Goal: Transaction & Acquisition: Purchase product/service

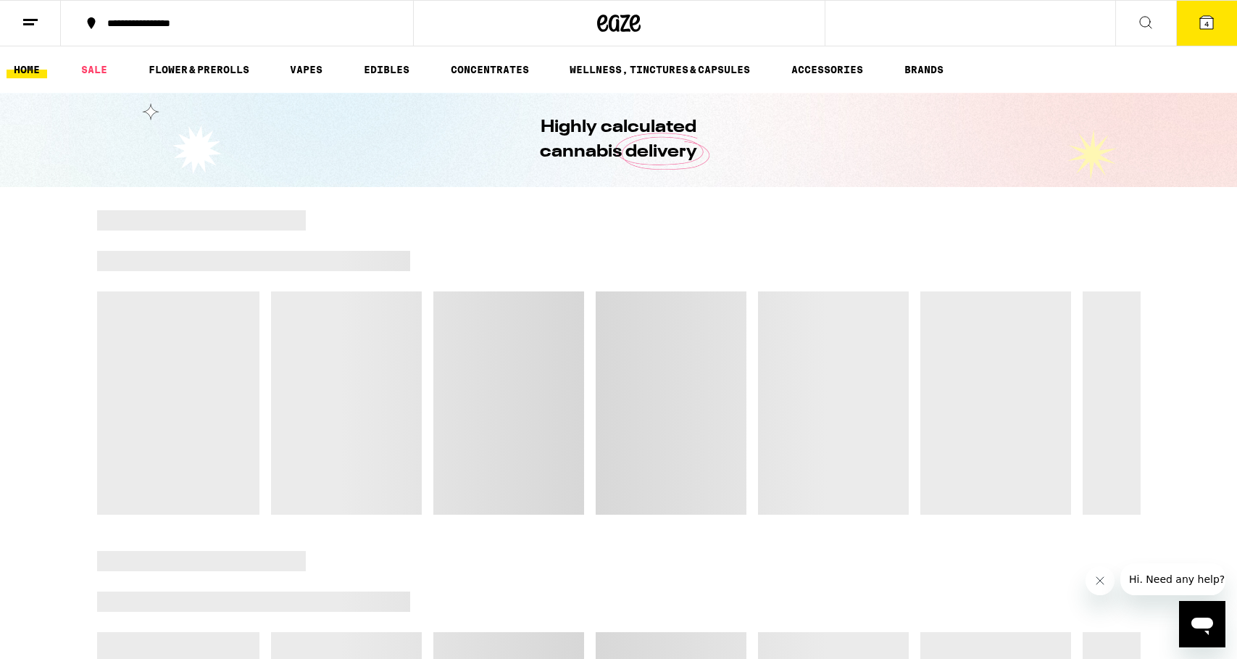
click at [1202, 25] on icon at bounding box center [1206, 22] width 13 height 13
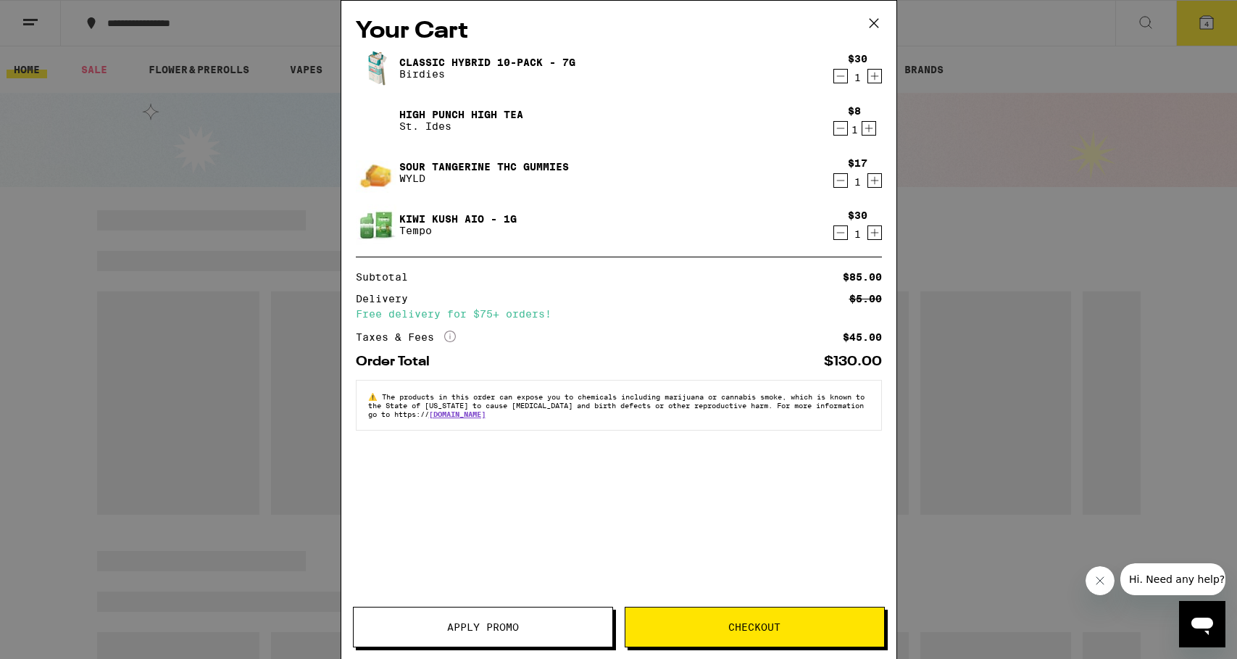
click at [842, 73] on icon "Decrement" at bounding box center [840, 75] width 13 height 17
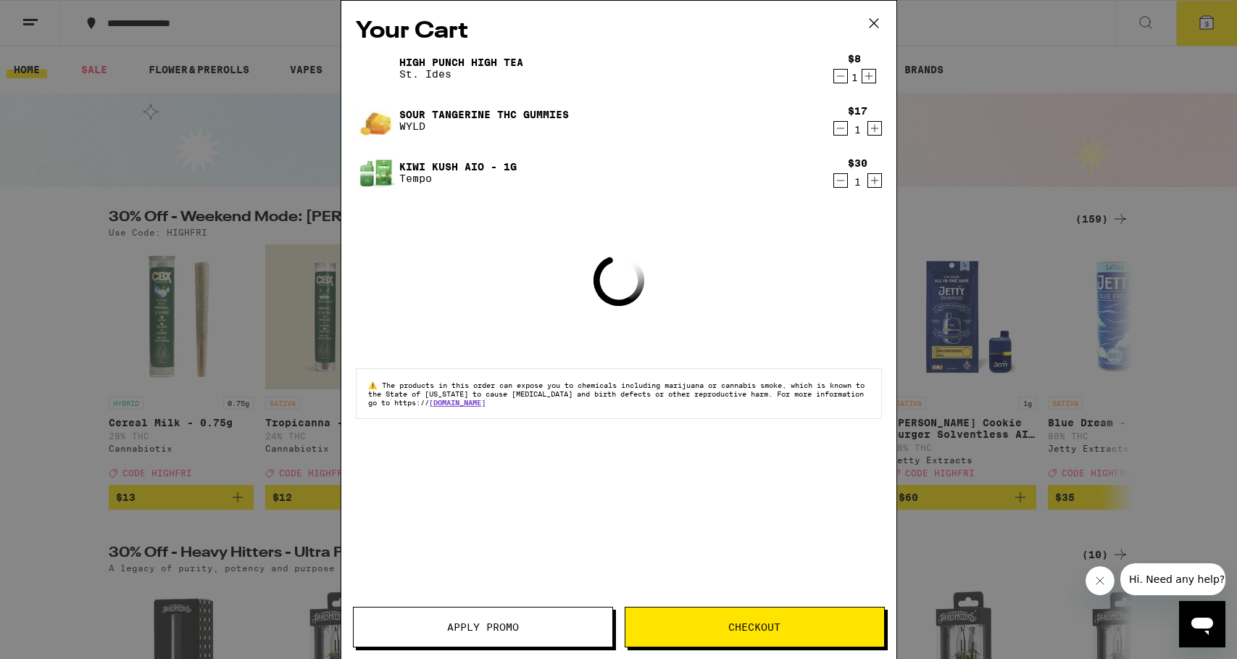
click at [842, 73] on icon "Decrement" at bounding box center [840, 75] width 13 height 17
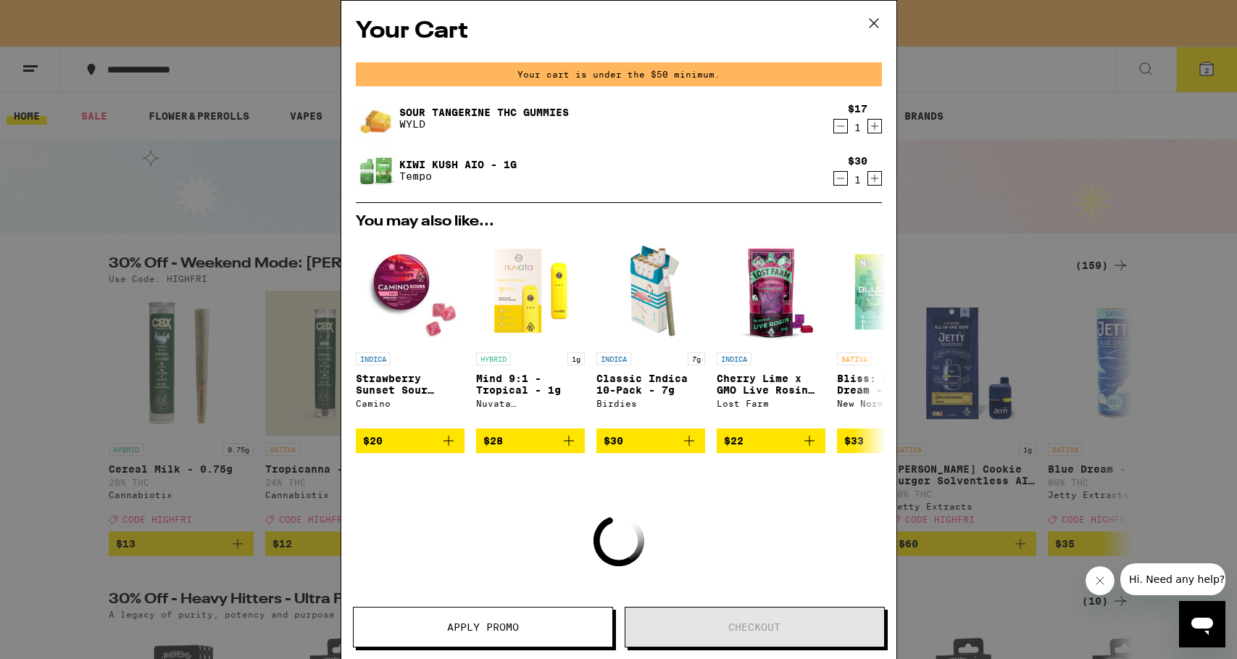
click at [838, 122] on icon "Decrement" at bounding box center [840, 125] width 13 height 17
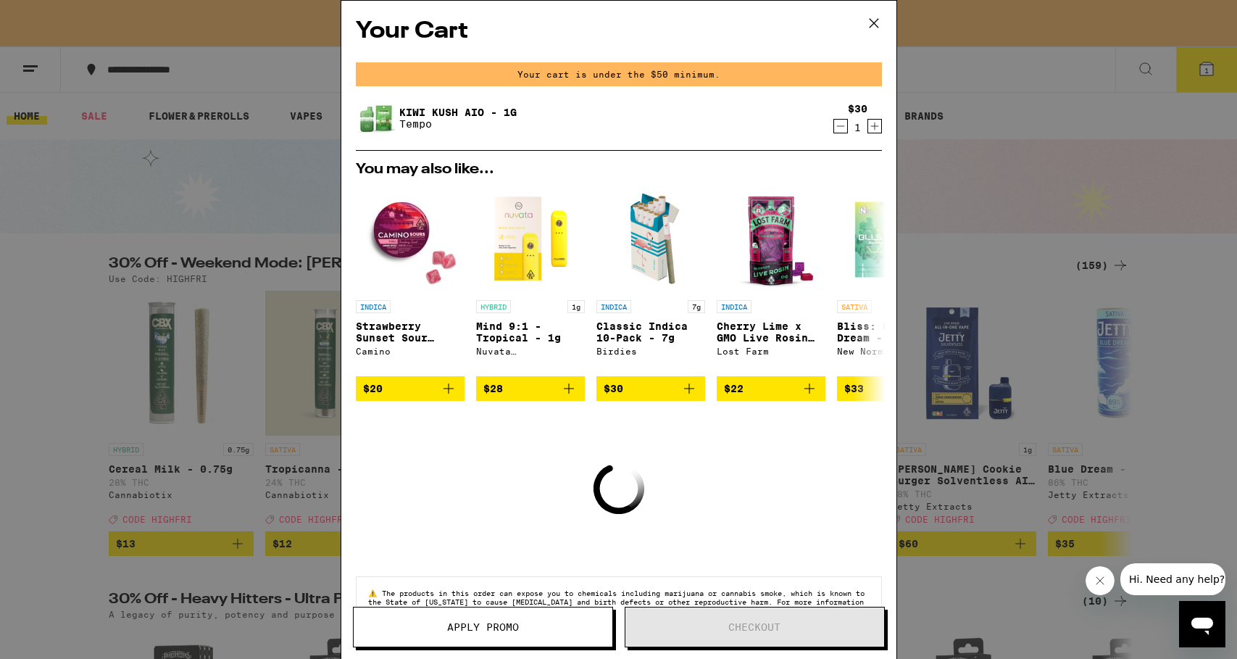
click at [838, 122] on icon "Decrement" at bounding box center [840, 125] width 13 height 17
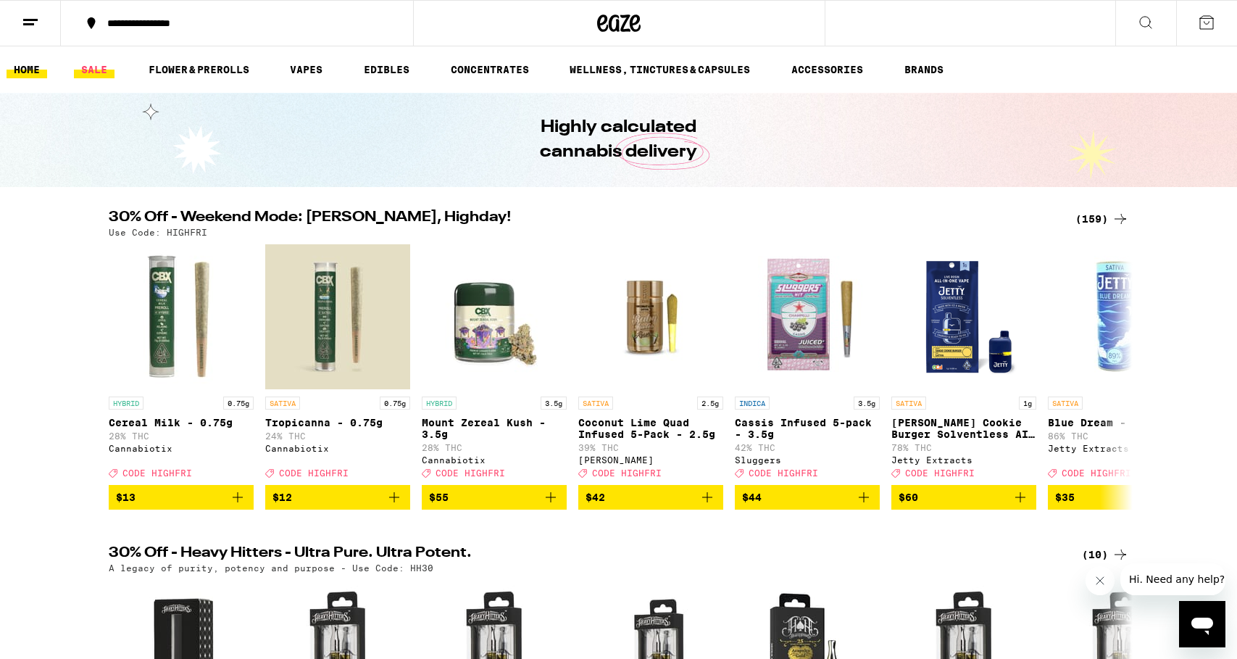
click at [98, 70] on link "SALE" at bounding box center [94, 69] width 41 height 17
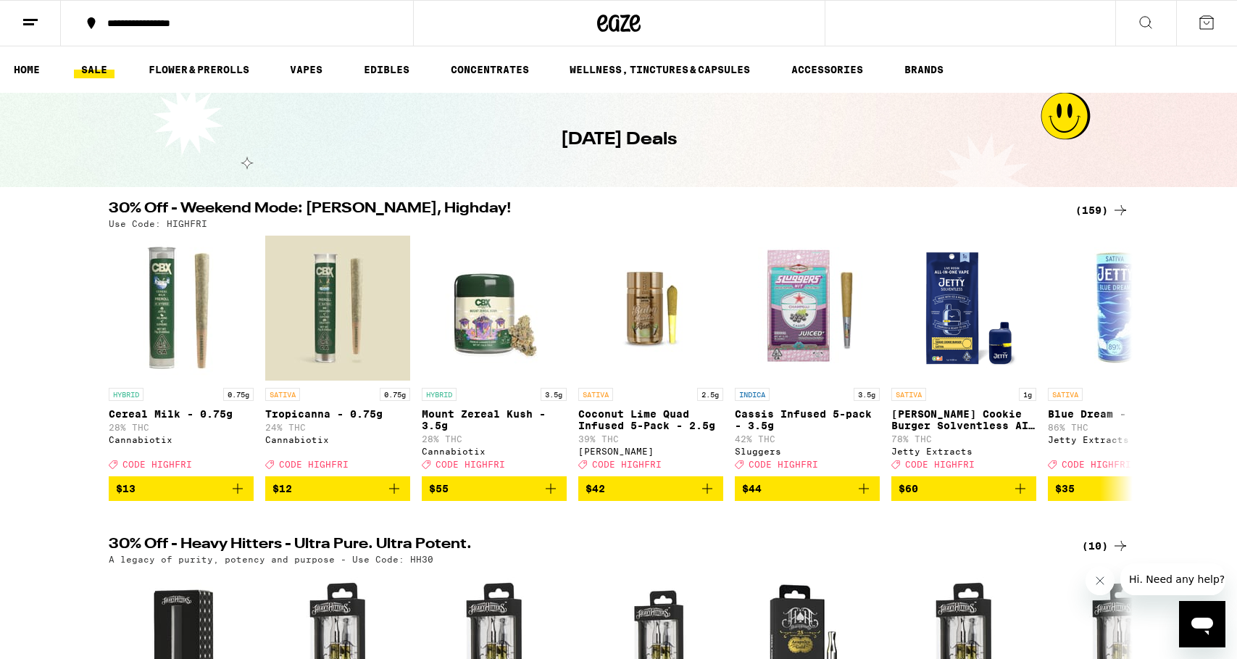
click at [1091, 209] on div "(159)" at bounding box center [1103, 209] width 54 height 17
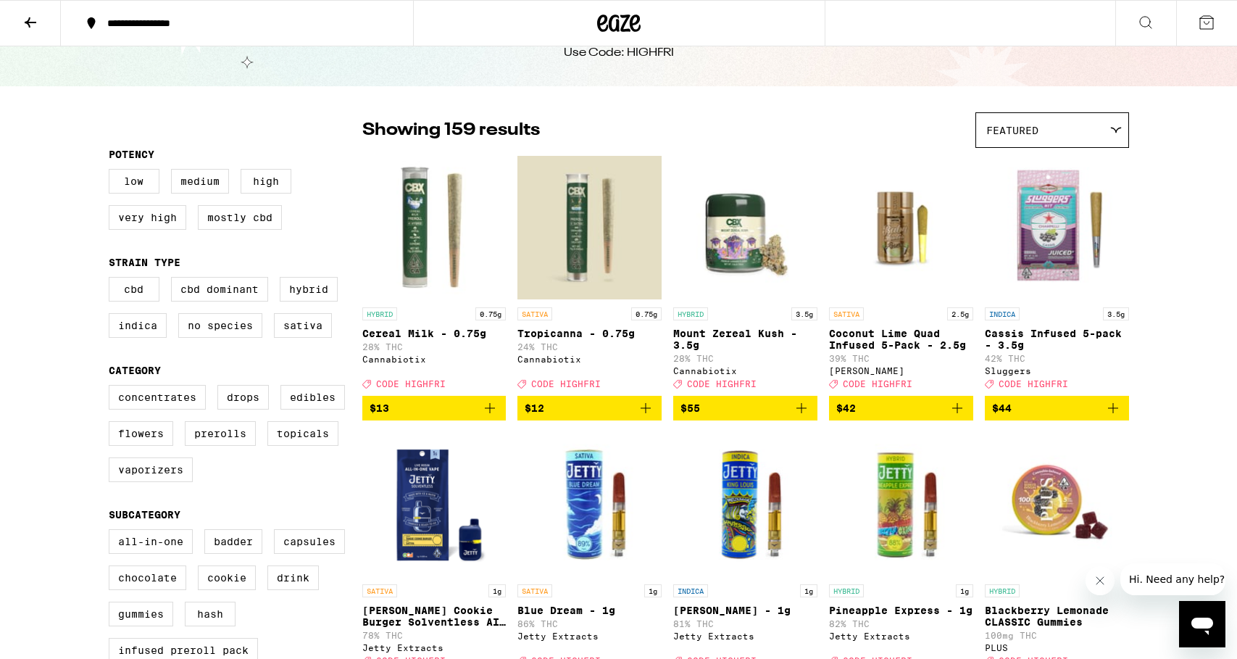
scroll to position [69, 0]
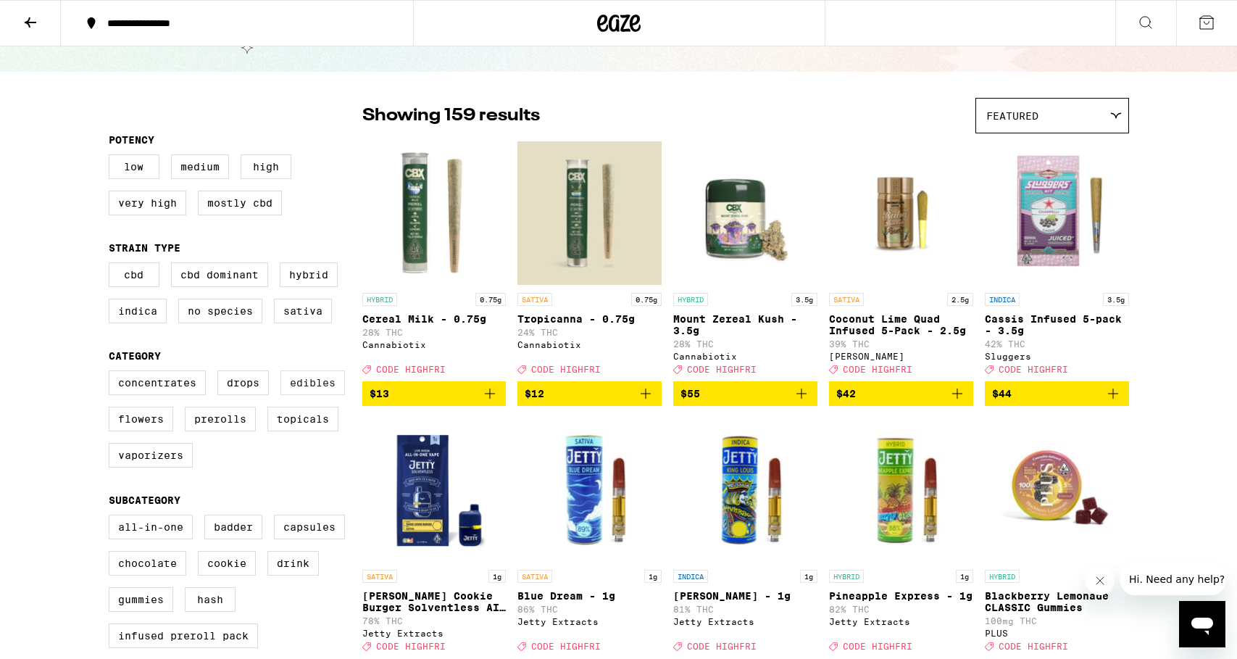
click at [306, 391] on label "Edibles" at bounding box center [312, 382] width 65 height 25
click at [112, 373] on input "Edibles" at bounding box center [112, 373] width 1 height 1
checkbox input "true"
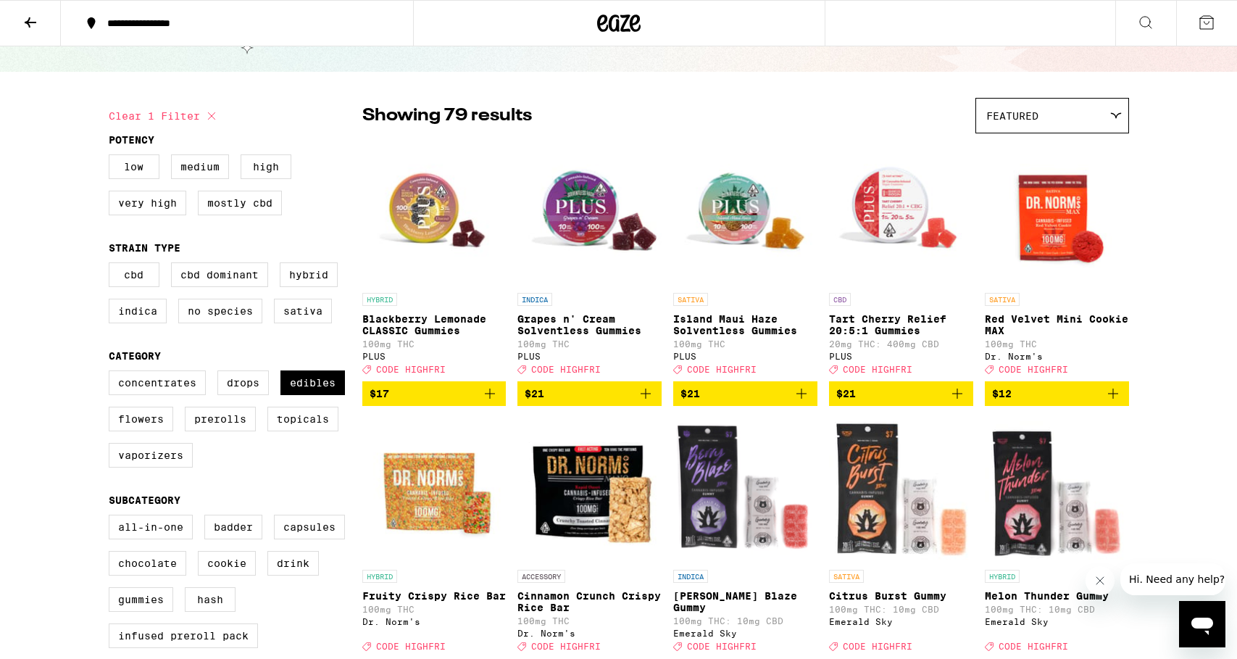
click at [578, 335] on p "Grapes n' Cream Solventless Gummies" at bounding box center [589, 324] width 144 height 23
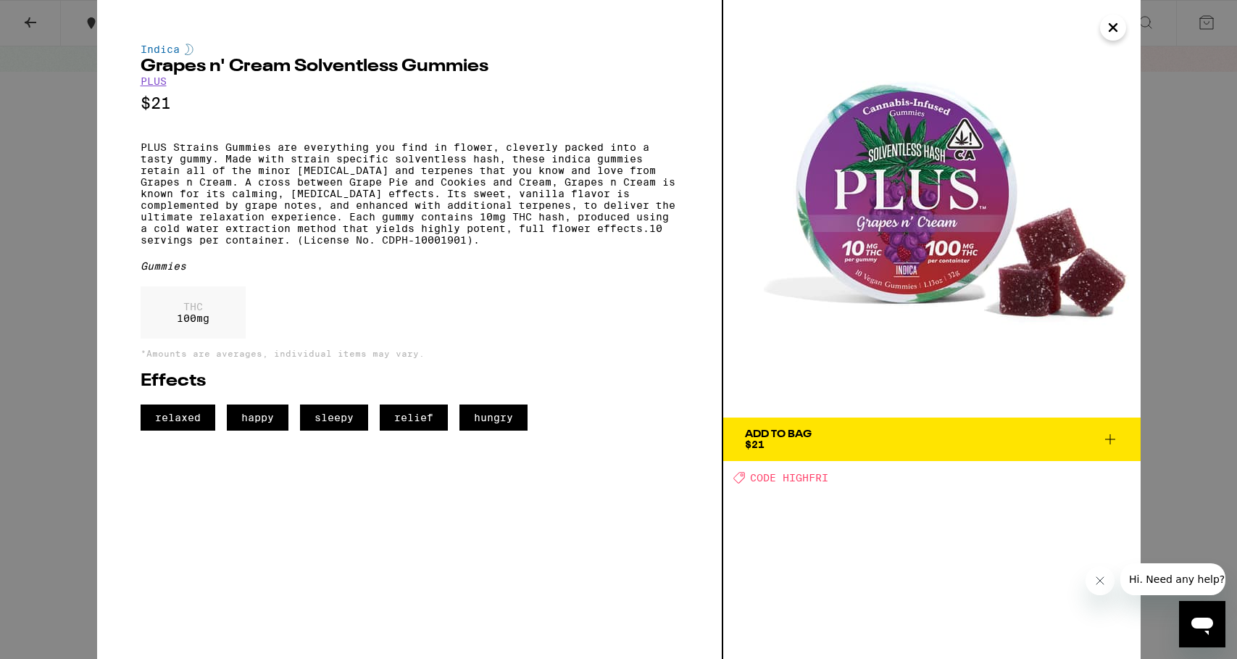
click at [1110, 30] on icon "Close" at bounding box center [1113, 27] width 7 height 7
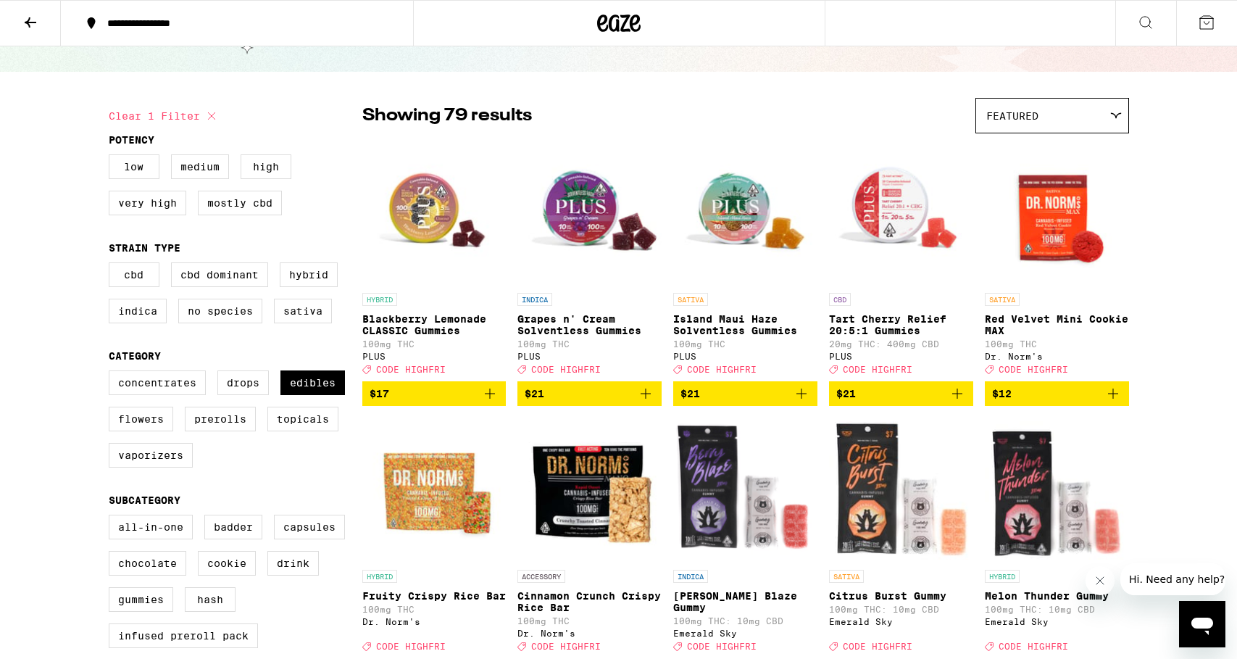
click at [424, 402] on span "$17" at bounding box center [435, 393] width 130 height 17
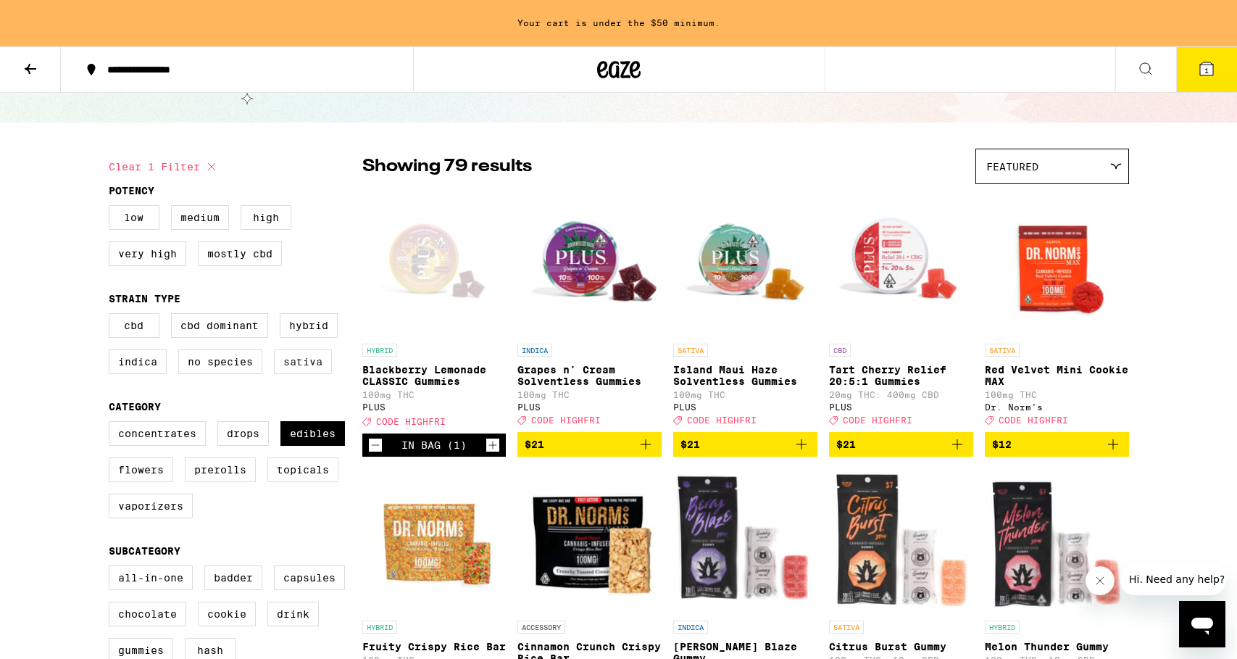
scroll to position [67, 0]
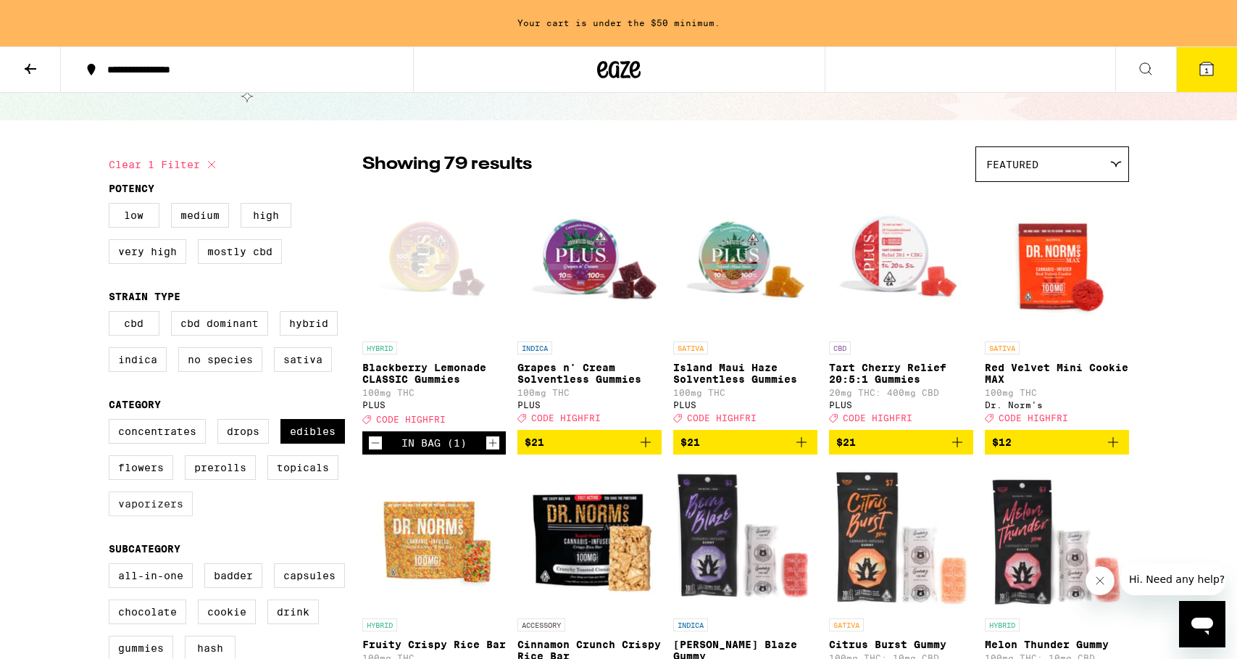
click at [136, 512] on label "Vaporizers" at bounding box center [151, 503] width 84 height 25
click at [112, 422] on input "Vaporizers" at bounding box center [112, 421] width 1 height 1
checkbox input "true"
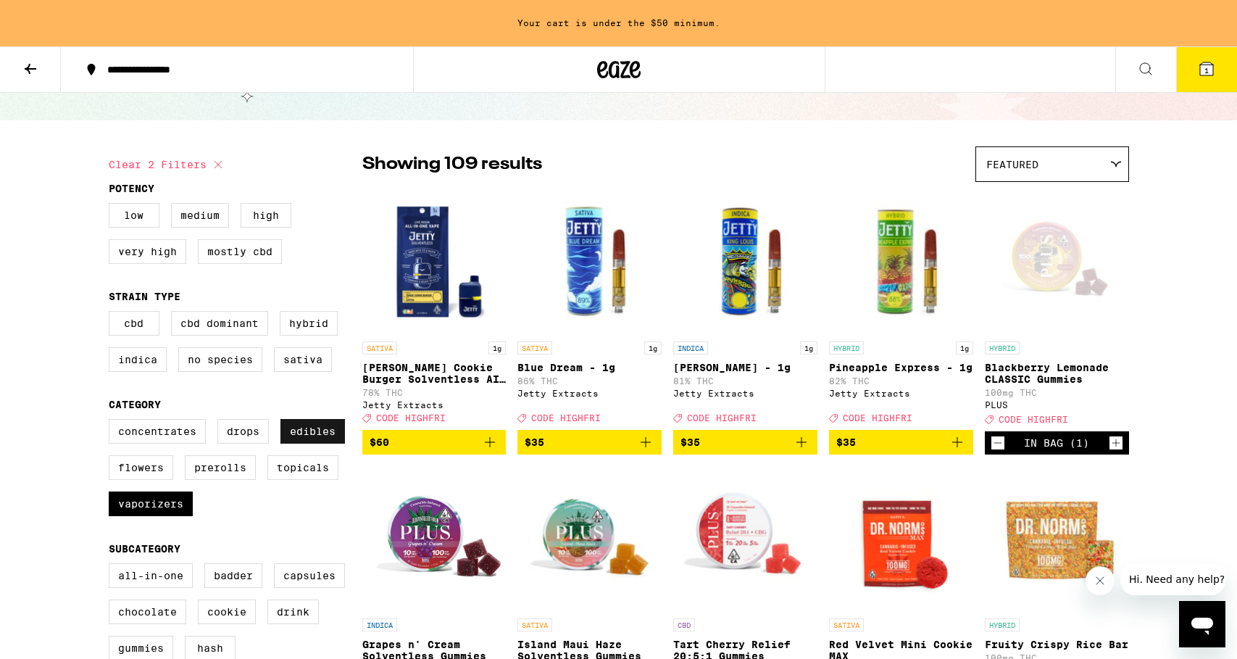
click at [307, 436] on label "Edibles" at bounding box center [312, 431] width 65 height 25
click at [112, 422] on input "Edibles" at bounding box center [112, 421] width 1 height 1
checkbox input "false"
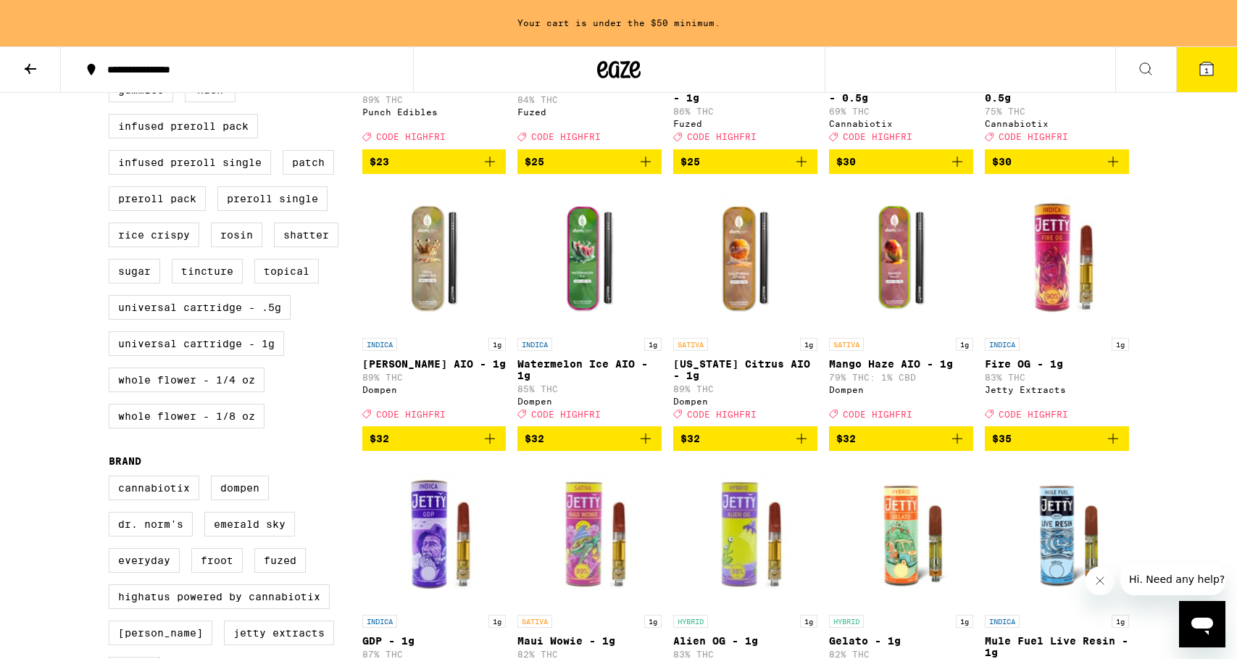
scroll to position [618, 0]
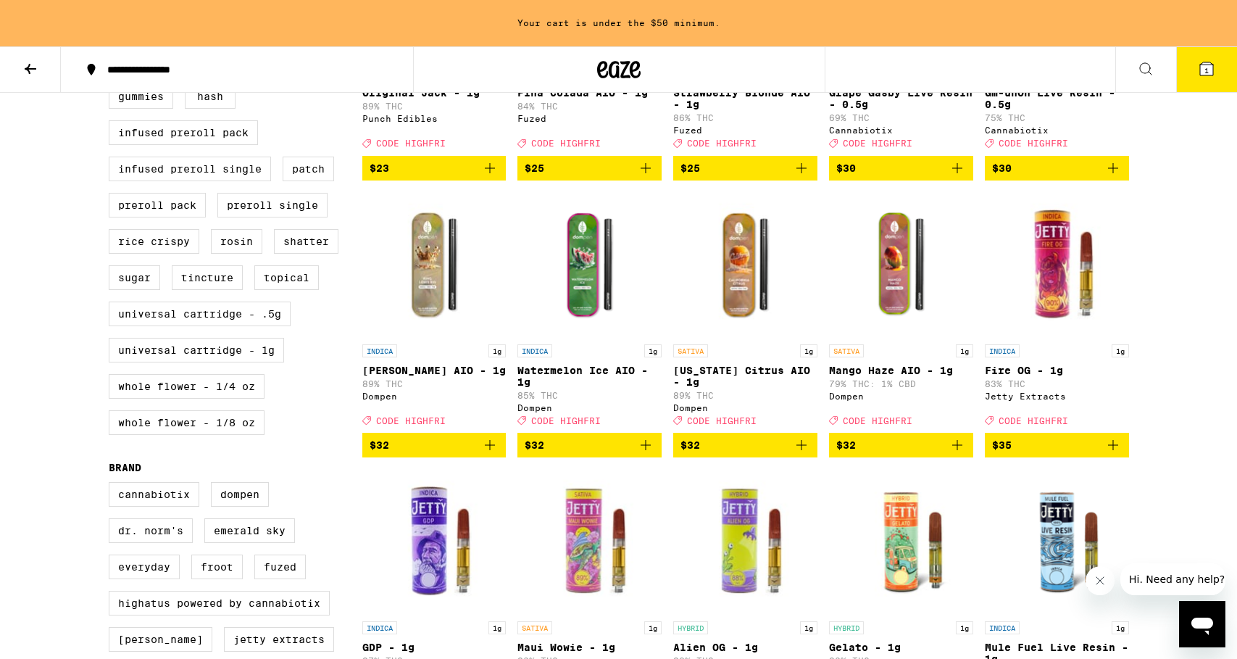
click at [745, 278] on img "Open page for California Citrus AIO - 1g from Dompen" at bounding box center [745, 264] width 144 height 145
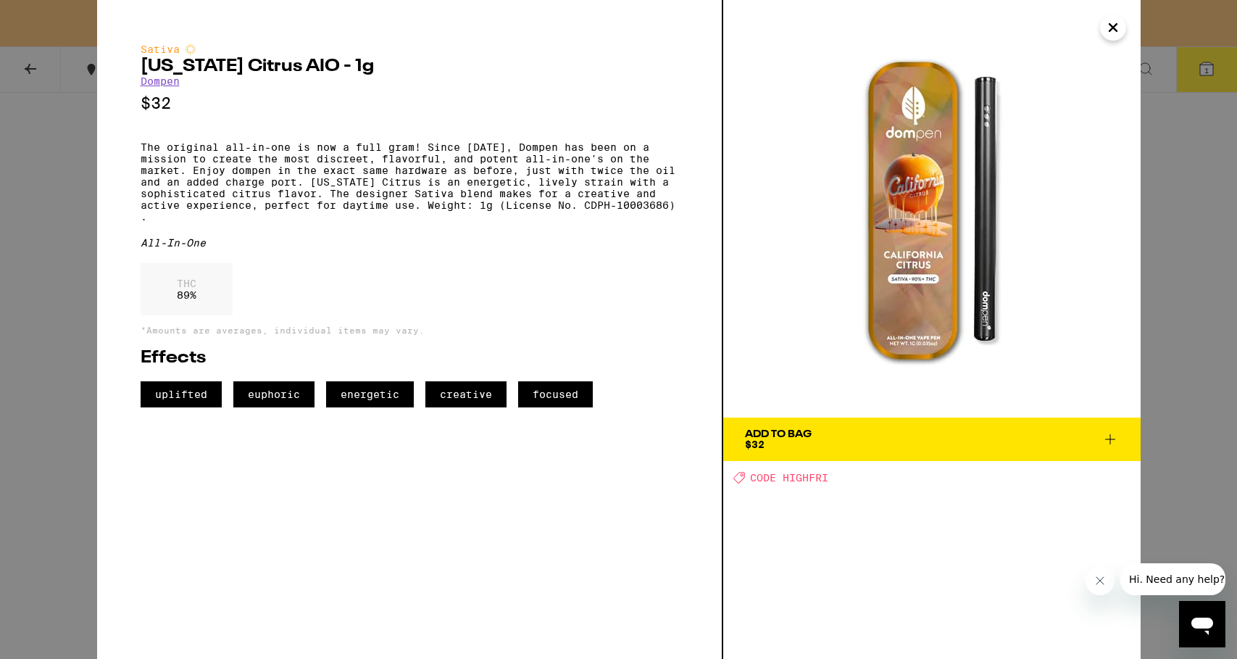
click at [780, 438] on div "Add To Bag" at bounding box center [778, 434] width 67 height 10
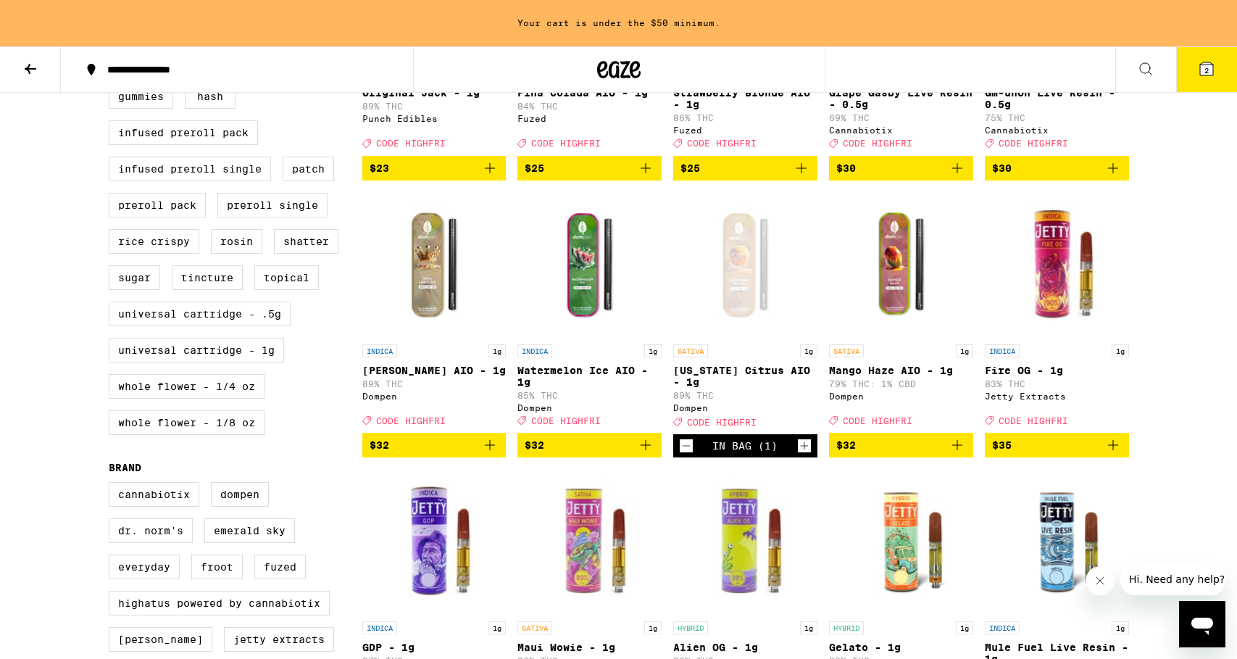
click at [1214, 68] on icon at bounding box center [1206, 68] width 17 height 17
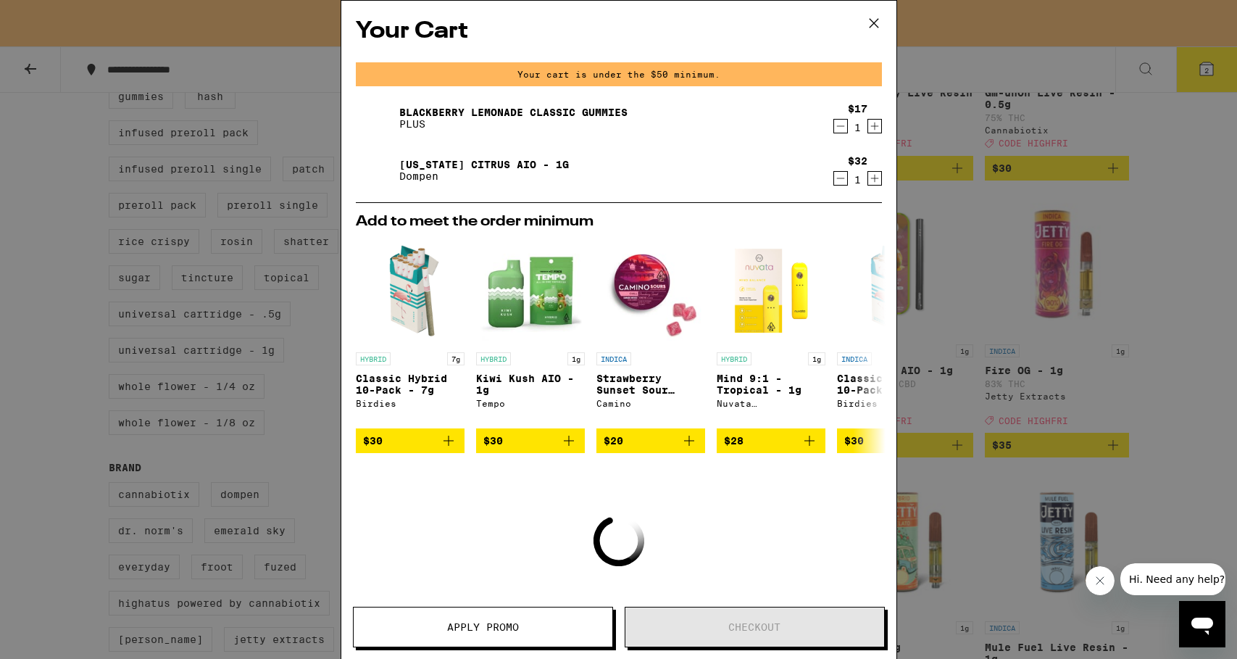
click at [477, 622] on span "Apply Promo" at bounding box center [483, 627] width 72 height 10
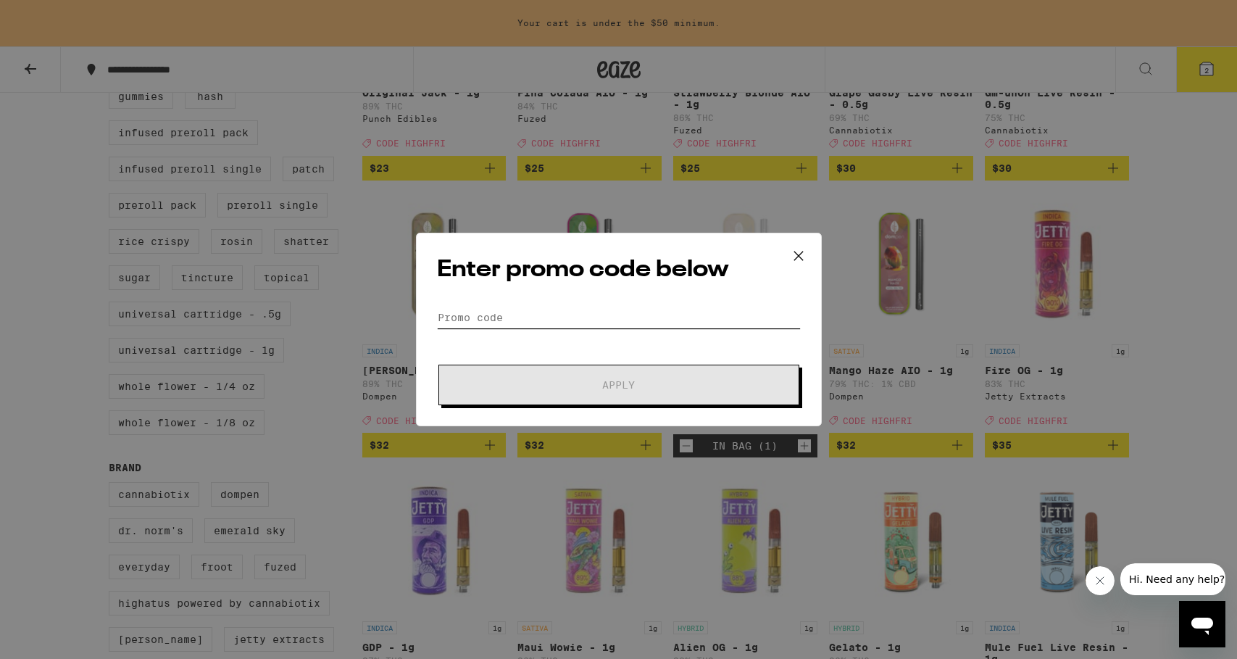
click at [465, 320] on input "Promo Code" at bounding box center [619, 318] width 364 height 22
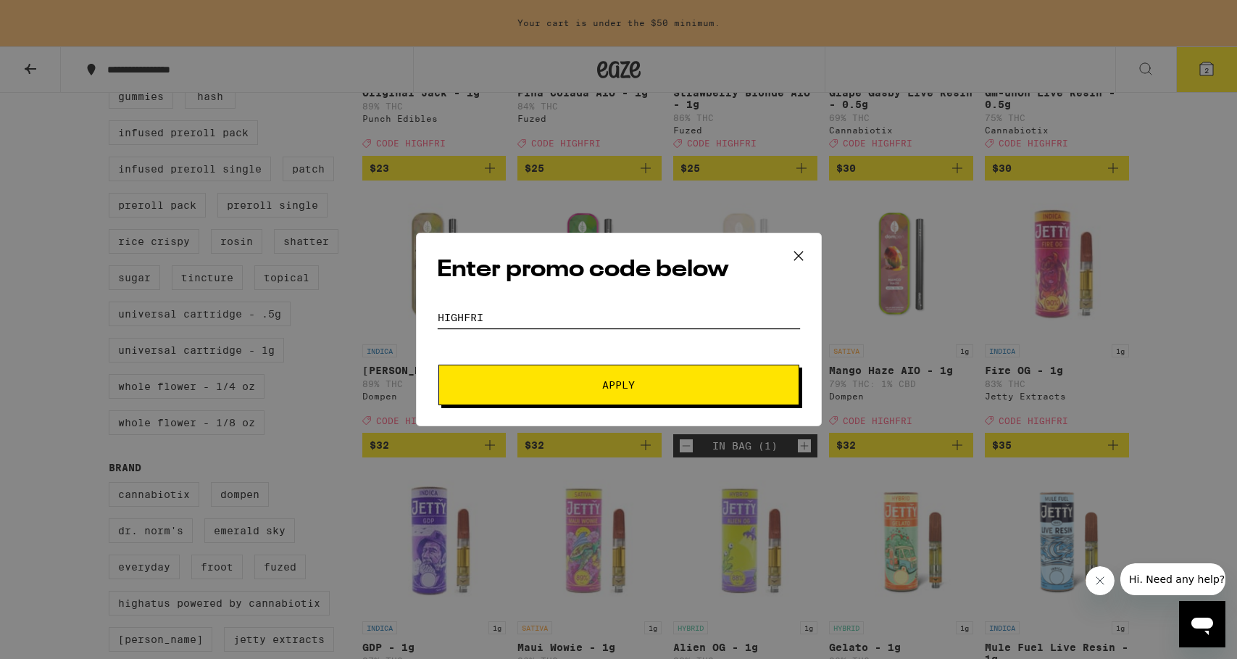
type input "HIGHFRI"
click at [600, 384] on span "Apply" at bounding box center [618, 385] width 261 height 10
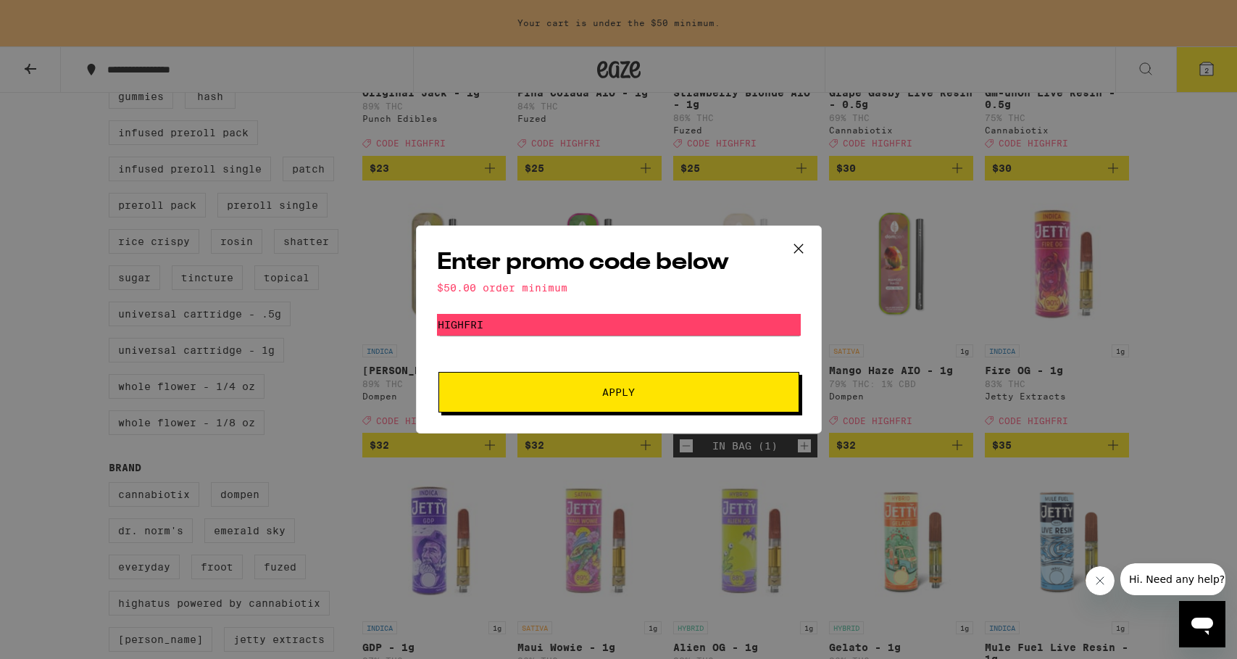
click at [796, 247] on icon at bounding box center [799, 249] width 22 height 22
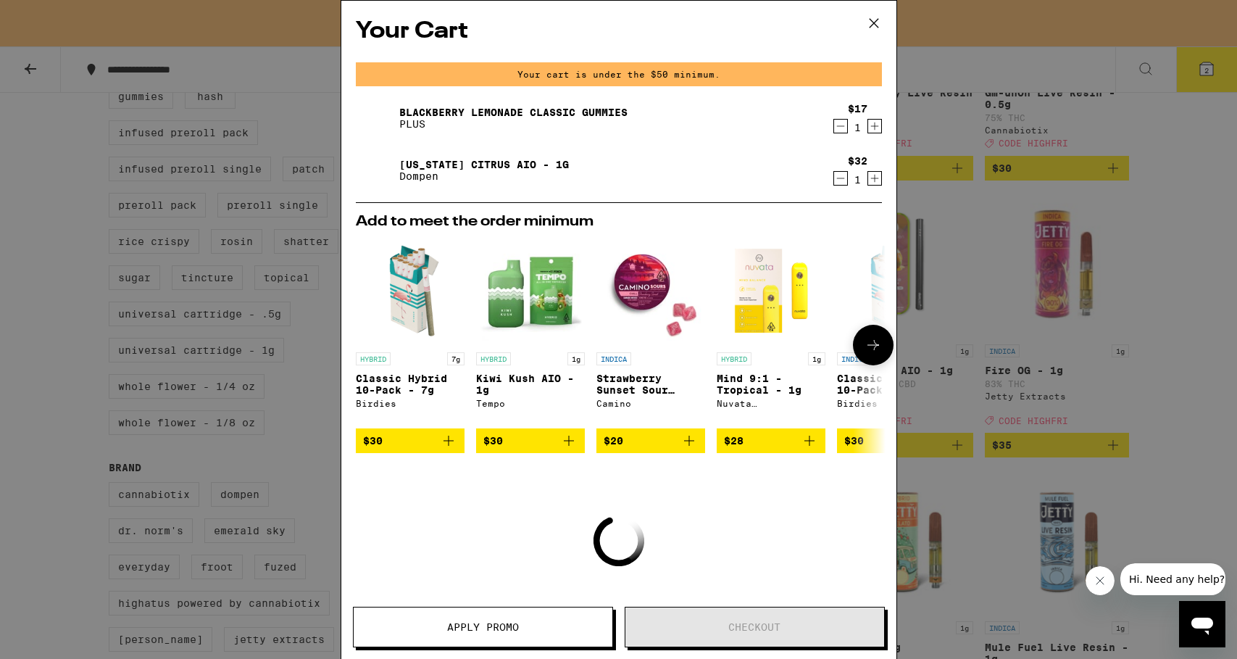
click at [868, 352] on icon at bounding box center [873, 344] width 17 height 17
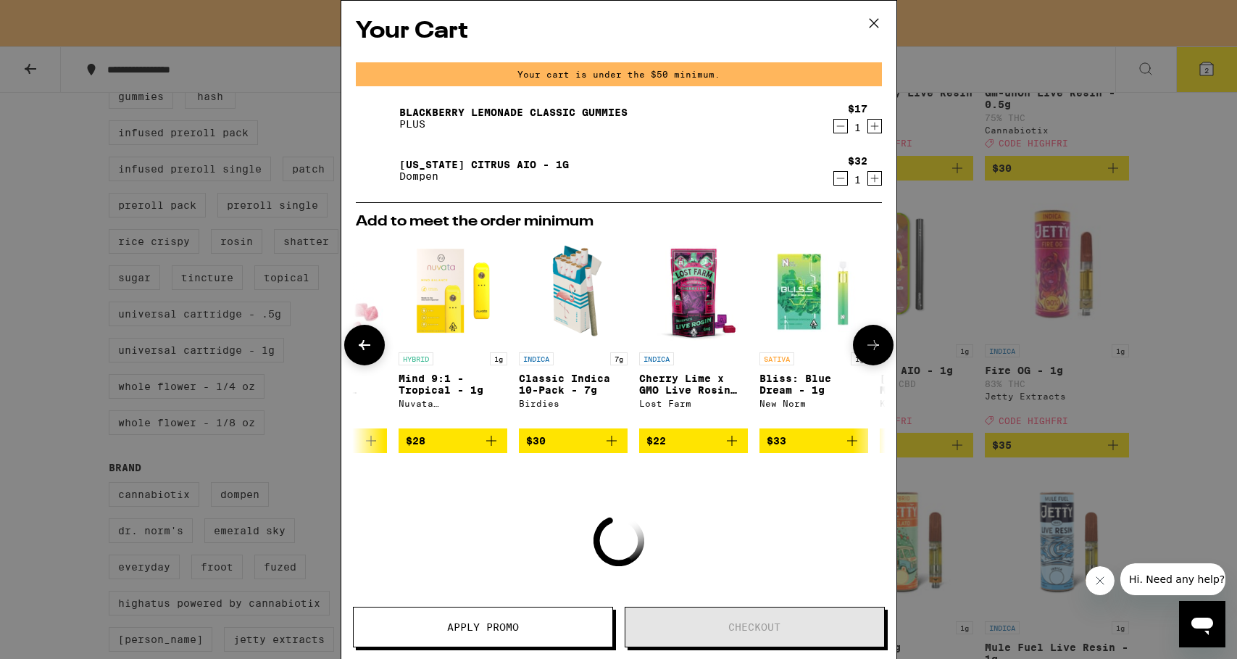
scroll to position [0, 368]
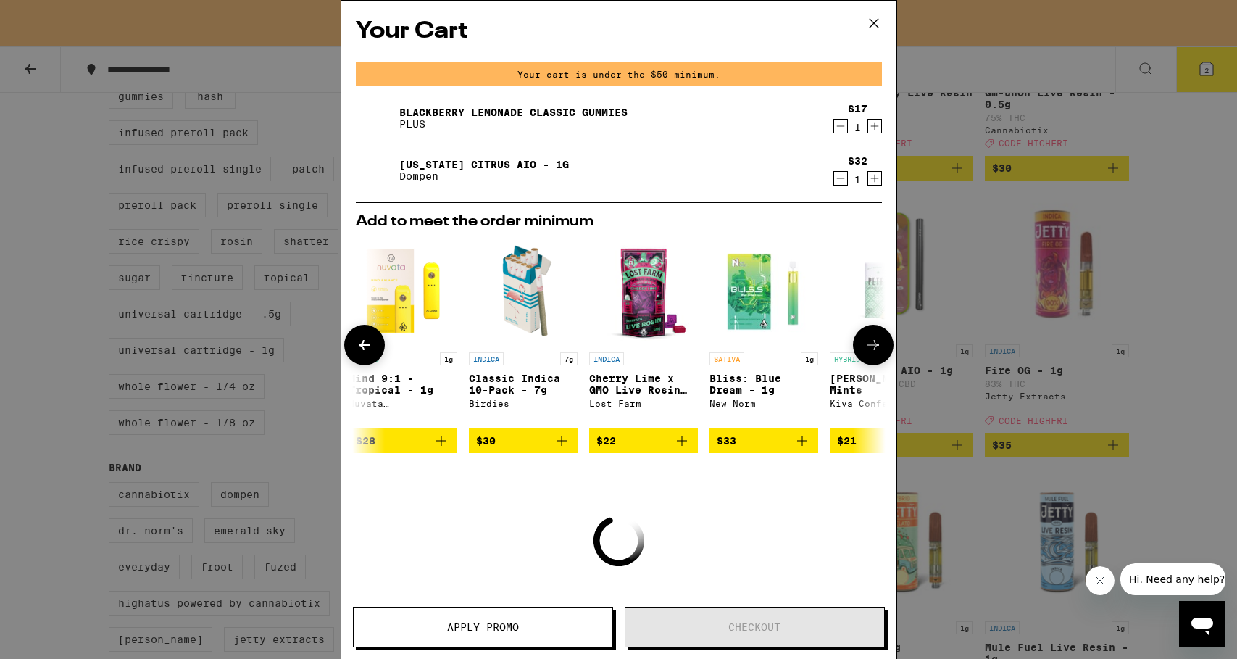
click at [868, 346] on icon at bounding box center [873, 344] width 17 height 17
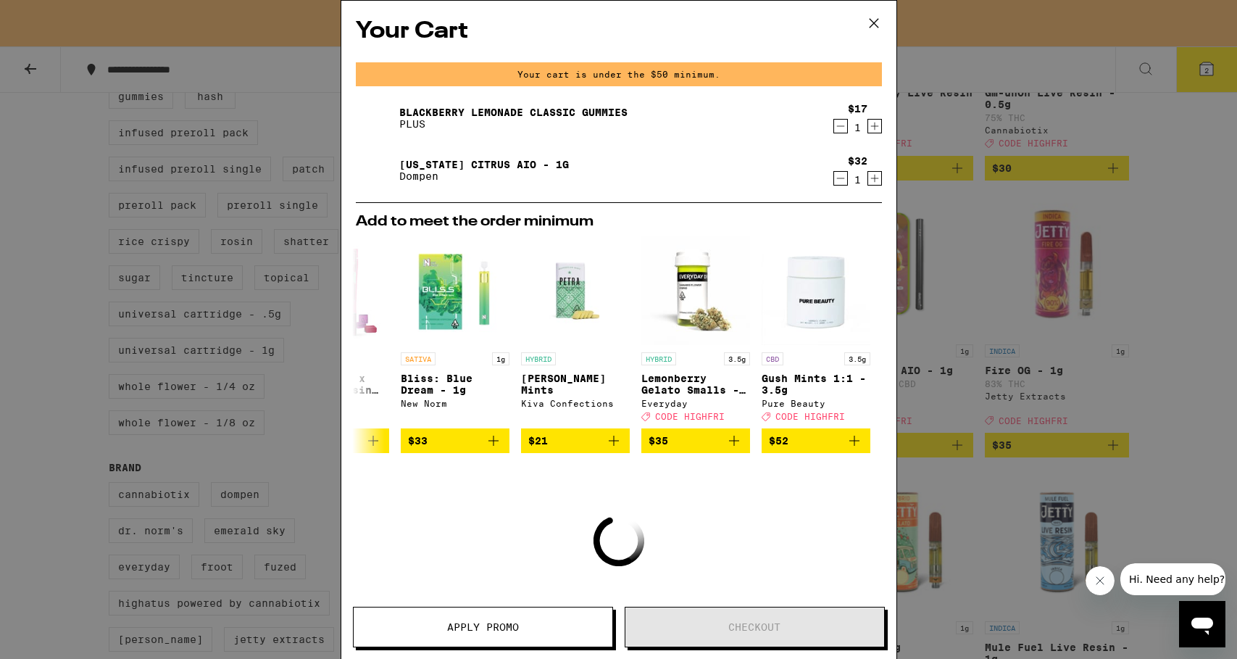
click at [870, 18] on icon at bounding box center [874, 23] width 22 height 22
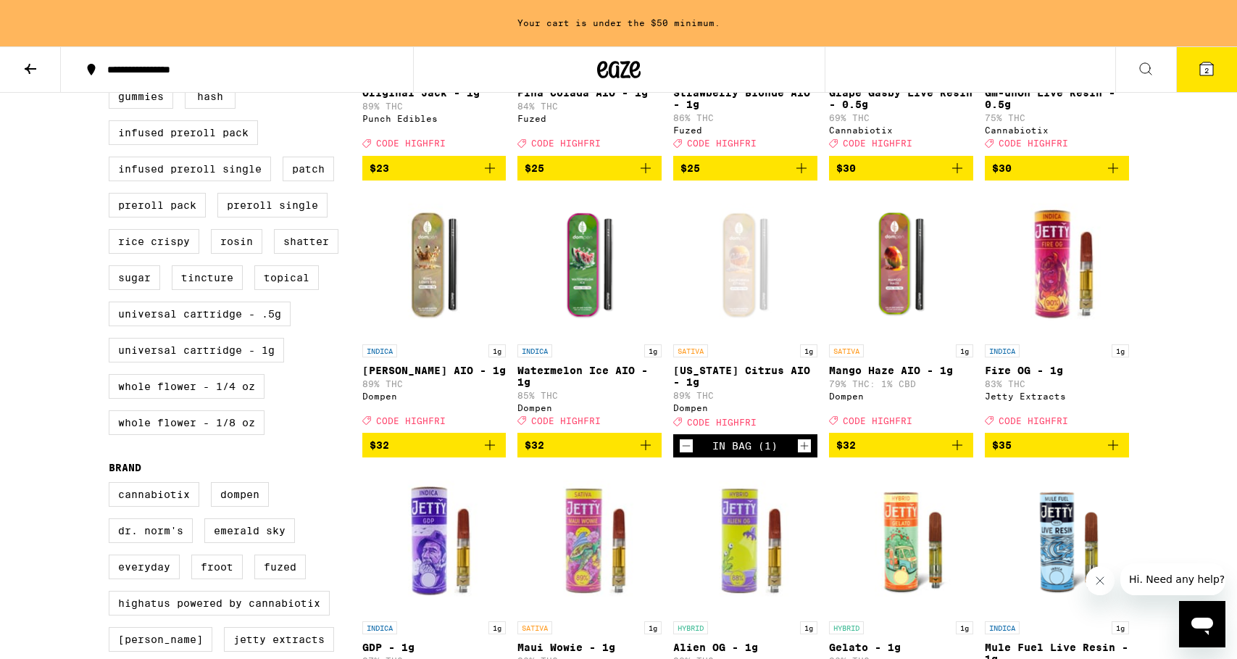
click at [1215, 65] on icon at bounding box center [1206, 68] width 17 height 17
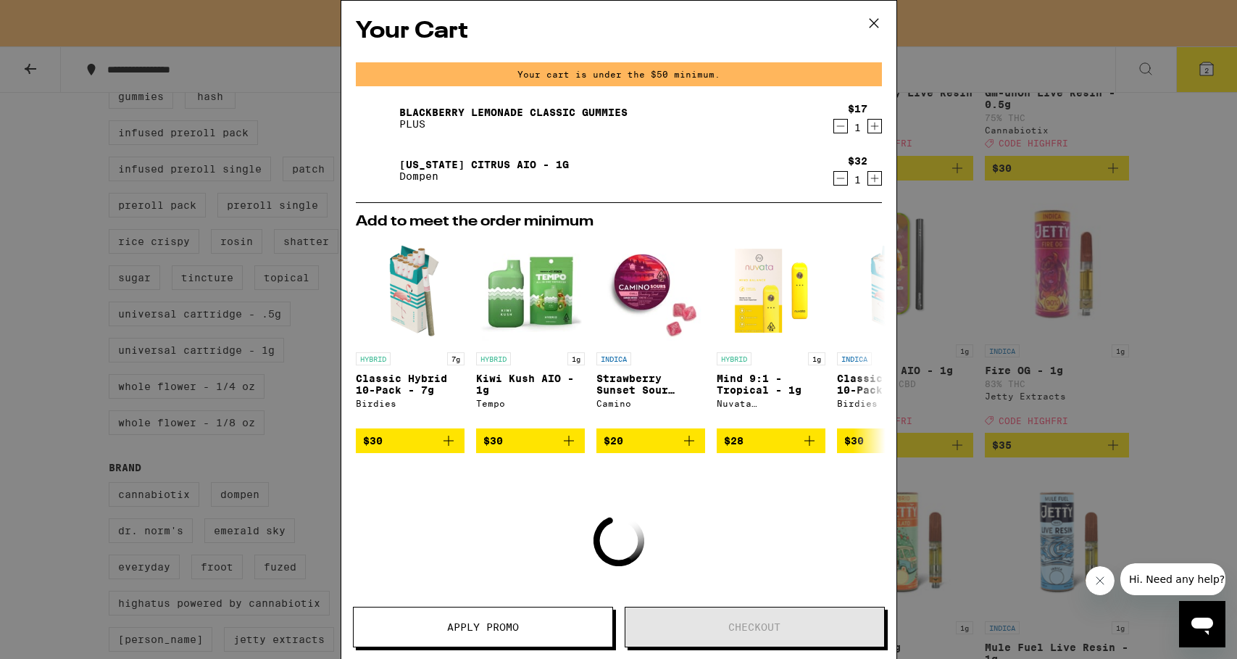
click at [868, 22] on icon at bounding box center [874, 23] width 22 height 22
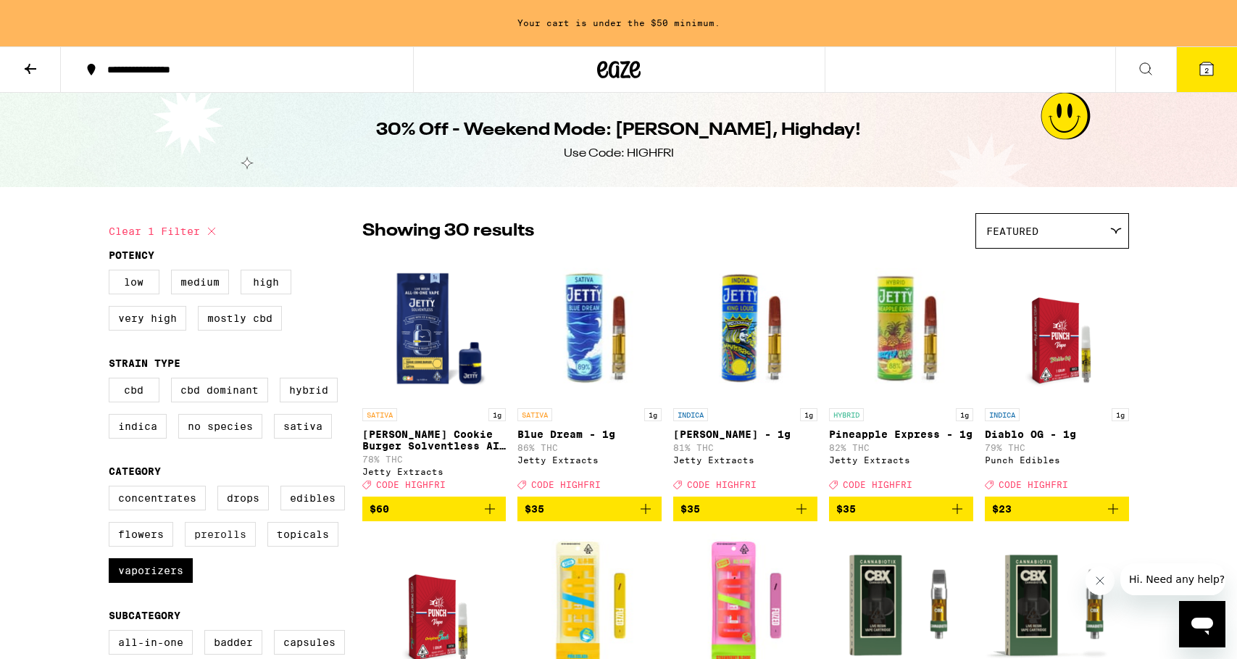
click at [216, 546] on label "Prerolls" at bounding box center [220, 534] width 71 height 25
click at [112, 488] on input "Prerolls" at bounding box center [112, 488] width 1 height 1
checkbox input "true"
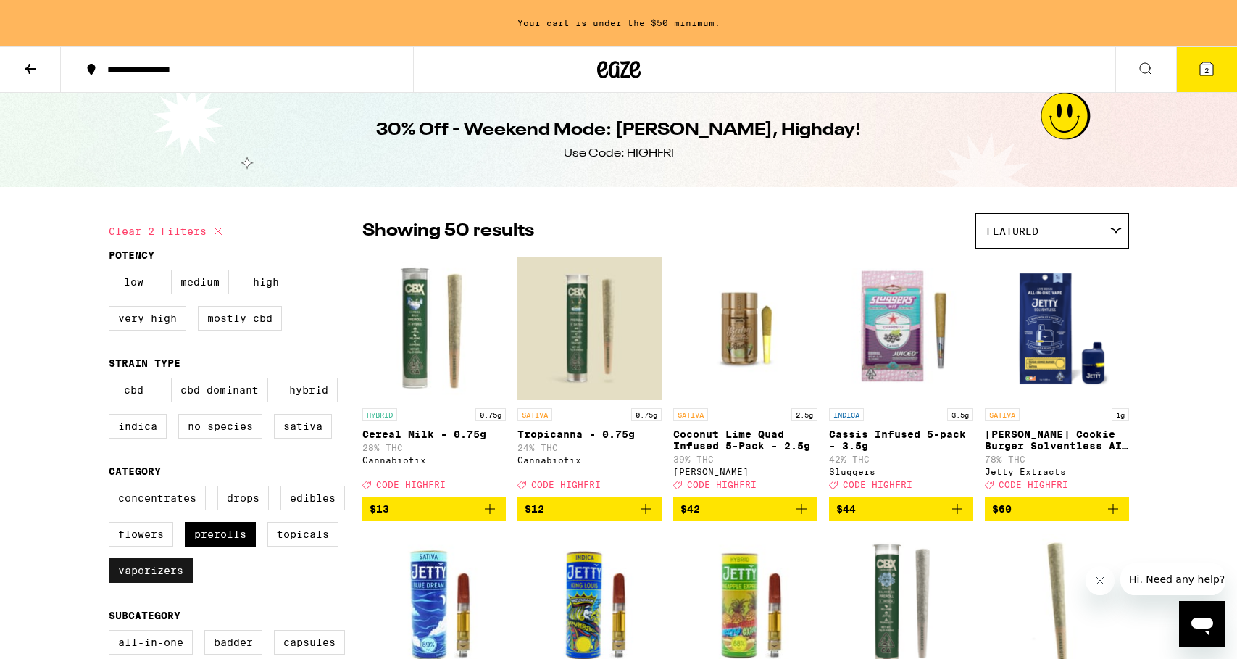
click at [159, 583] on label "Vaporizers" at bounding box center [151, 570] width 84 height 25
click at [112, 488] on input "Vaporizers" at bounding box center [112, 488] width 1 height 1
checkbox input "false"
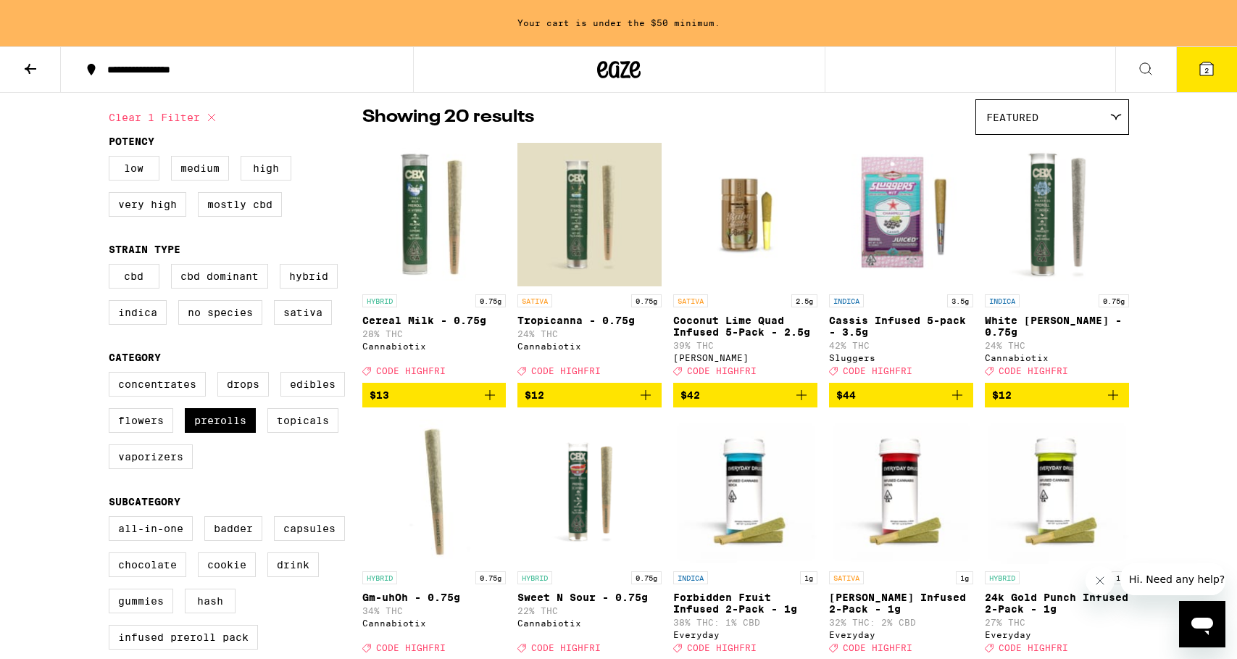
scroll to position [116, 0]
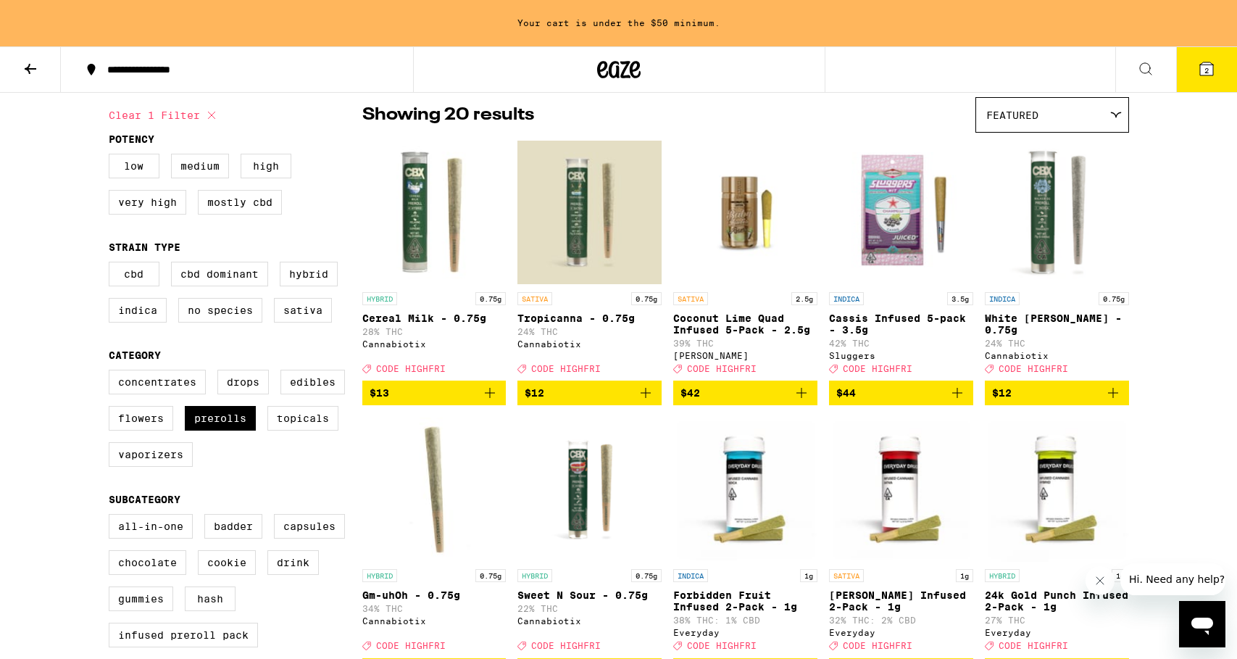
click at [457, 401] on span "$13" at bounding box center [435, 392] width 130 height 17
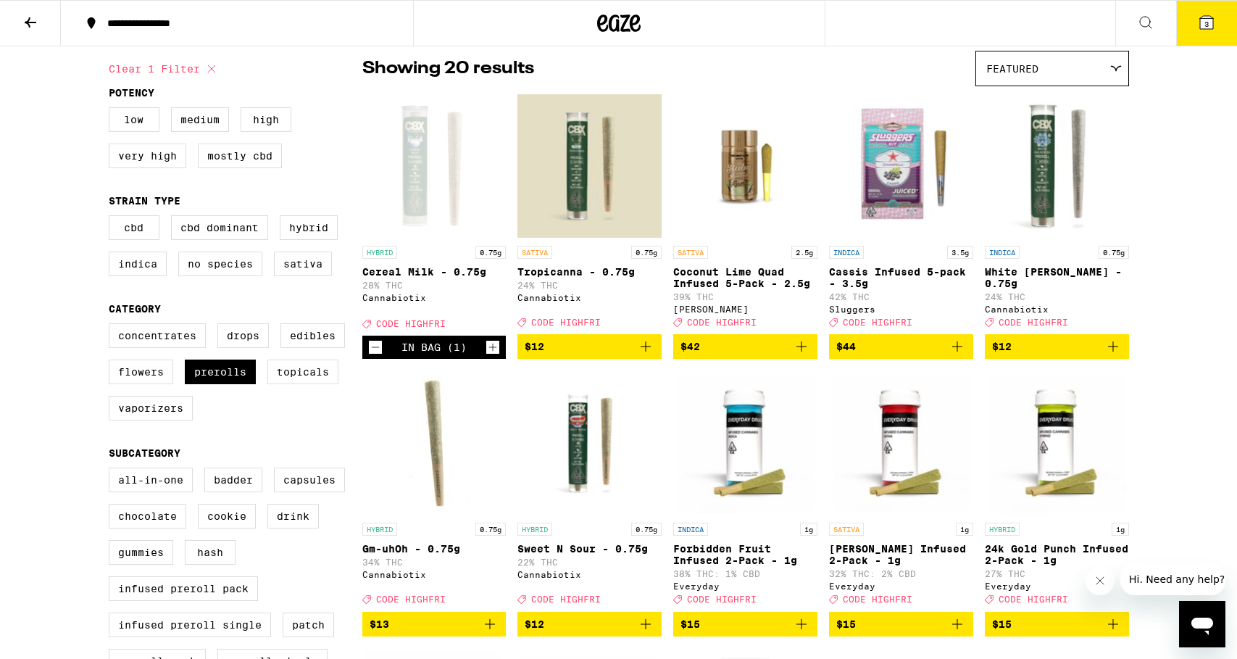
click at [1202, 34] on button "3" at bounding box center [1206, 23] width 61 height 45
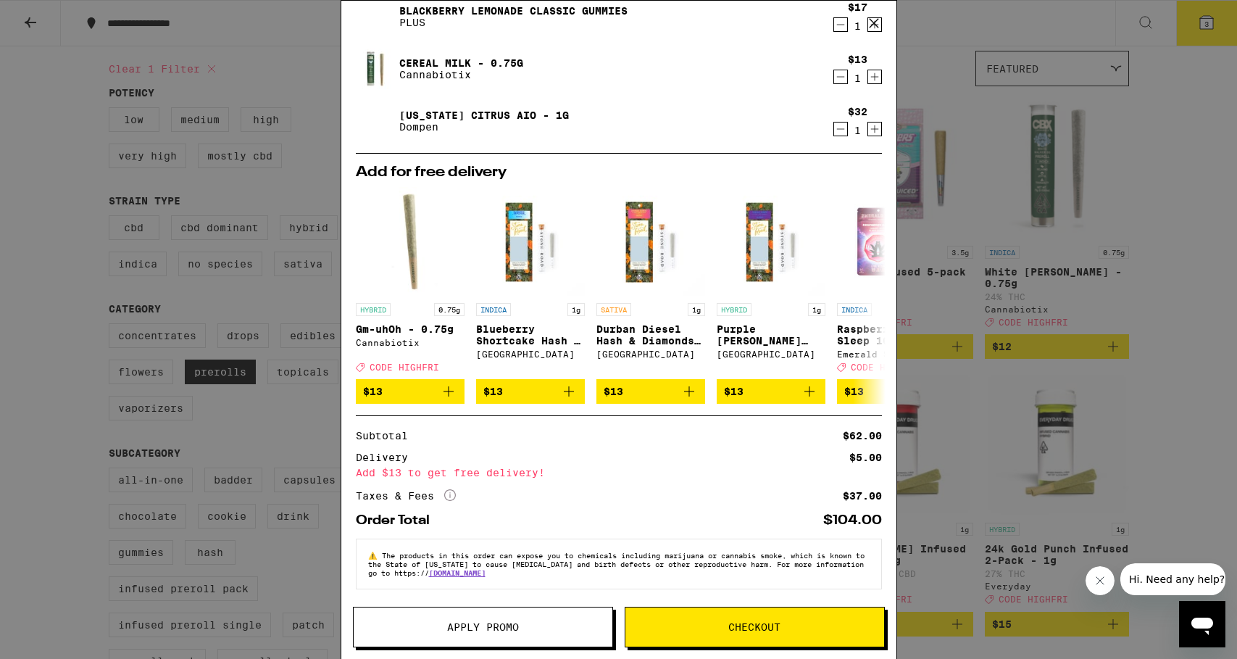
scroll to position [62, 0]
click at [479, 628] on span "Apply Promo" at bounding box center [483, 627] width 72 height 10
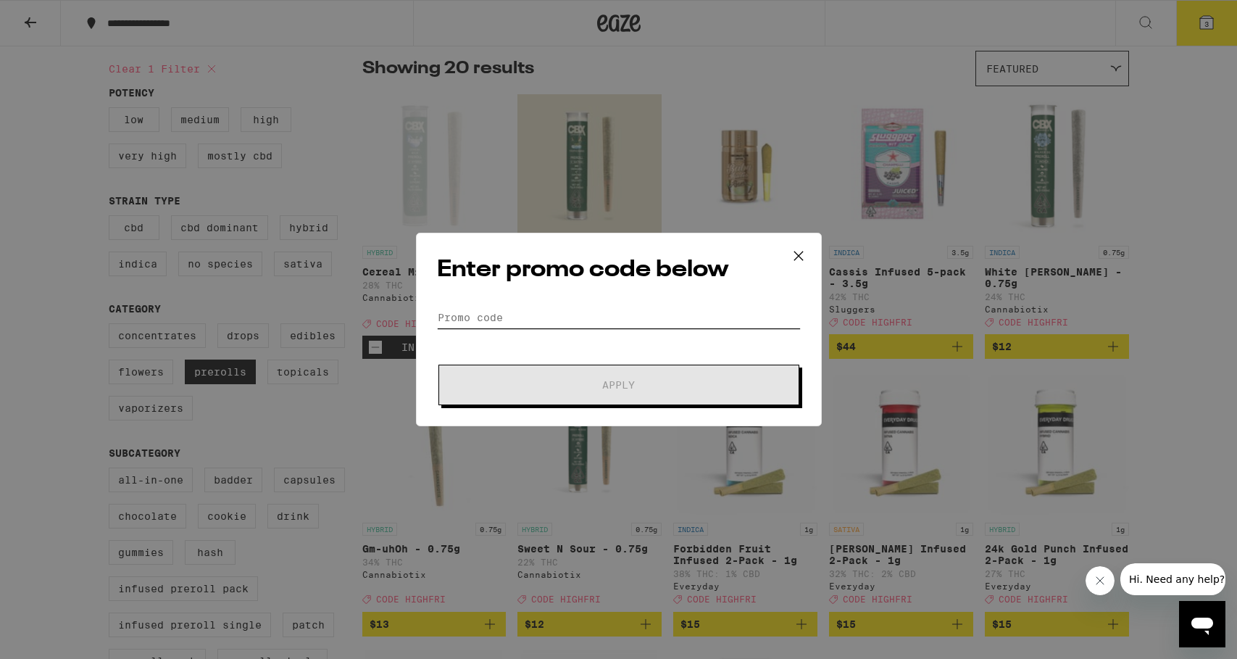
click at [467, 309] on input "Promo Code" at bounding box center [619, 318] width 364 height 22
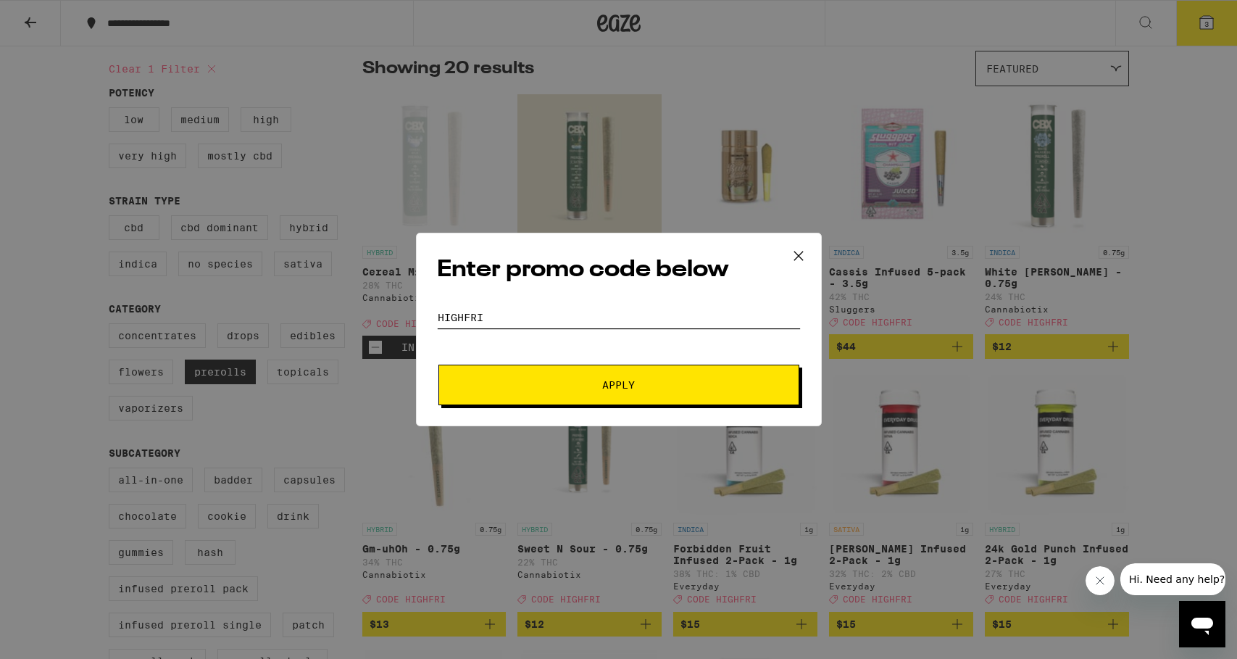
type input "highfri"
click at [598, 391] on button "Apply" at bounding box center [618, 385] width 361 height 41
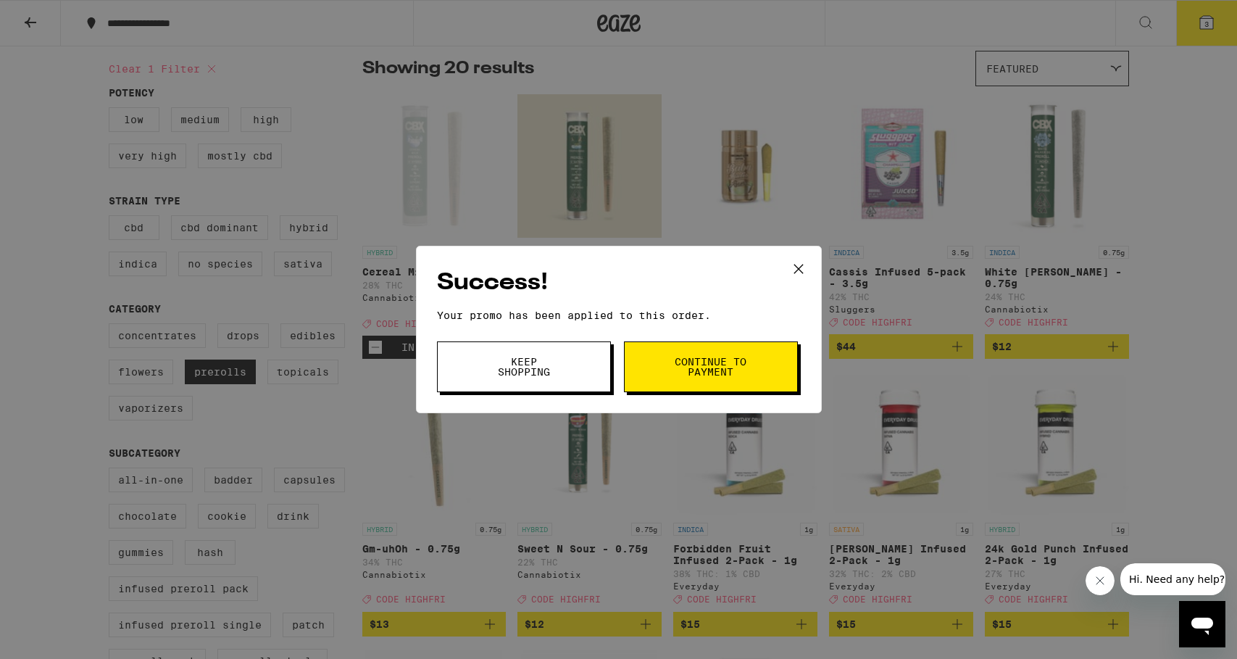
click at [702, 365] on span "Continue to payment" at bounding box center [711, 367] width 74 height 20
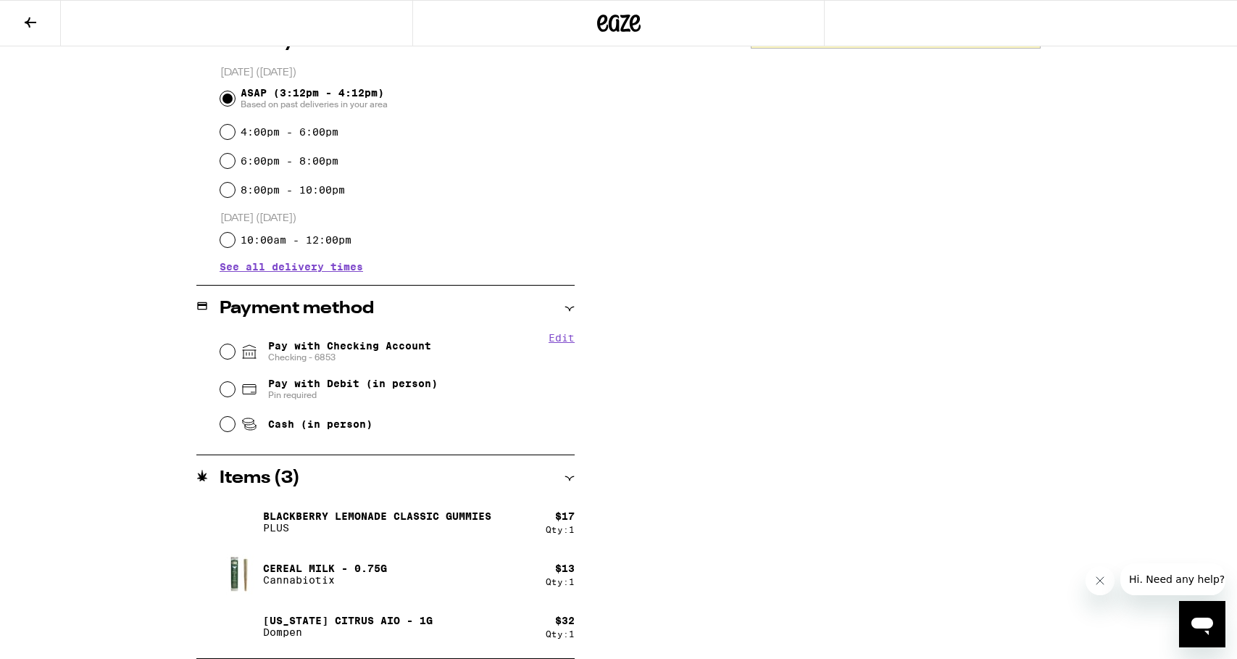
scroll to position [385, 0]
